Goal: Information Seeking & Learning: Learn about a topic

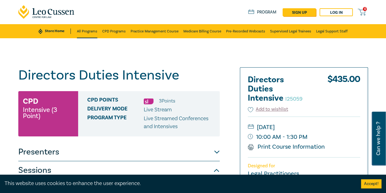
click at [86, 32] on link "All Programs" at bounding box center [87, 31] width 20 height 14
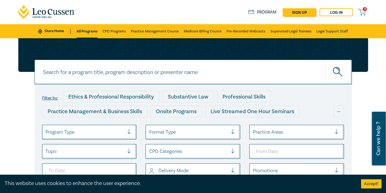
scroll to position [92, 0]
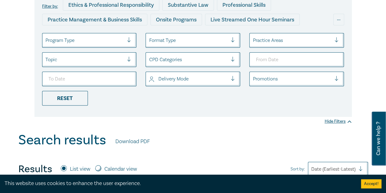
click at [101, 41] on div at bounding box center [84, 40] width 79 height 8
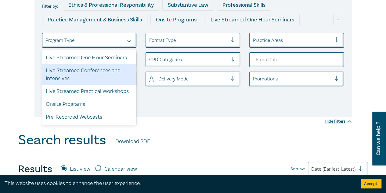
click at [103, 69] on div "Live Streamed Conferences and Intensives" at bounding box center [89, 74] width 95 height 21
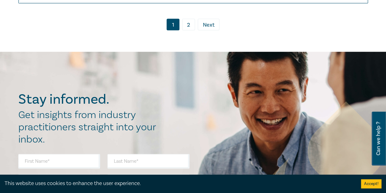
click at [188, 19] on link "2" at bounding box center [188, 25] width 13 height 12
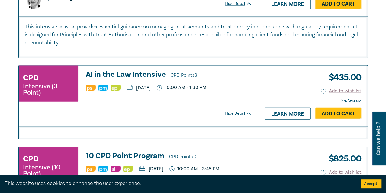
scroll to position [643, 0]
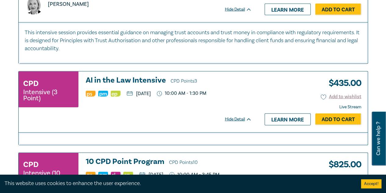
click at [117, 85] on h3 "AI in the Law Intensive CPD Points 3" at bounding box center [169, 80] width 166 height 9
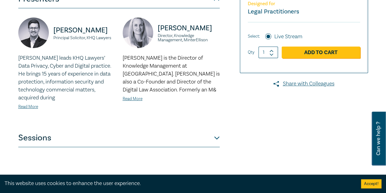
click at [207, 136] on button "Sessions" at bounding box center [118, 137] width 201 height 18
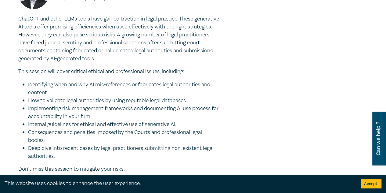
scroll to position [549, 0]
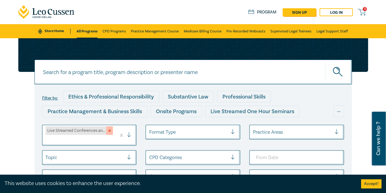
click at [110, 128] on icon "Remove Live Streamed Conferences and Intensives" at bounding box center [109, 130] width 4 height 4
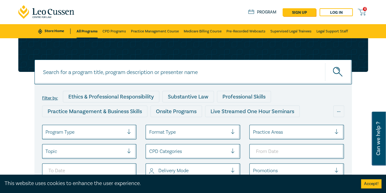
click at [107, 132] on div at bounding box center [84, 132] width 79 height 8
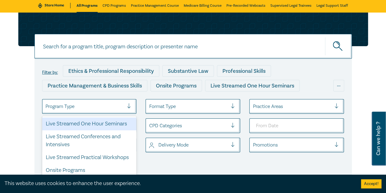
click at [106, 123] on div "Live Streamed One Hour Seminars" at bounding box center [89, 123] width 95 height 13
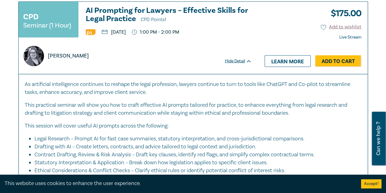
scroll to position [666, 0]
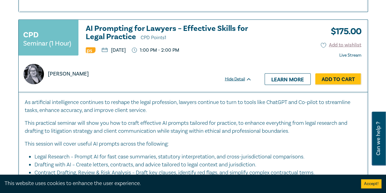
drag, startPoint x: 373, startPoint y: 56, endPoint x: 342, endPoint y: 55, distance: 30.8
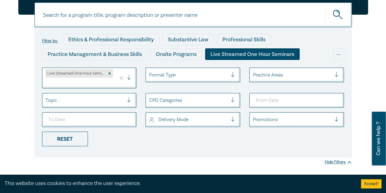
scroll to position [0, 0]
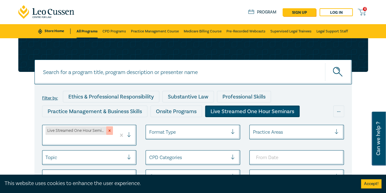
click at [109, 131] on icon "Remove Live Streamed One Hour Seminars" at bounding box center [109, 130] width 4 height 4
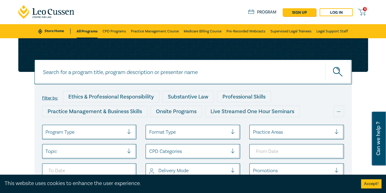
click at [104, 130] on div at bounding box center [84, 132] width 79 height 8
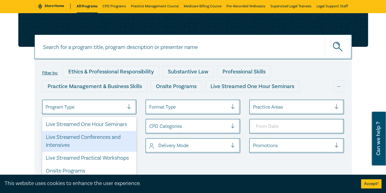
scroll to position [26, 0]
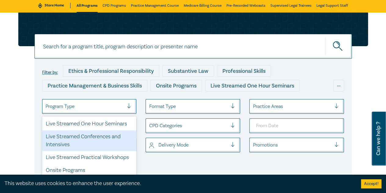
click at [102, 137] on div "Live Streamed Conferences and Intensives" at bounding box center [89, 140] width 95 height 21
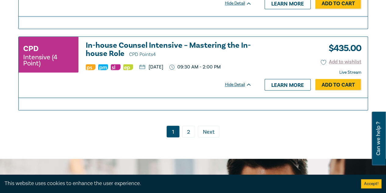
scroll to position [1399, 0]
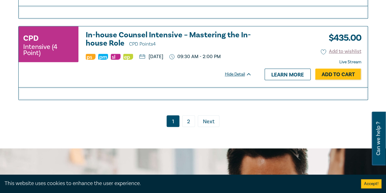
click at [190, 115] on link "2" at bounding box center [188, 121] width 13 height 12
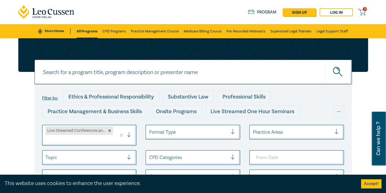
click at [380, 81] on div "Filter by: Ethics & Professional Responsibility Substantive Law Professional Sk…" at bounding box center [193, 133] width 386 height 191
